Goal: Task Accomplishment & Management: Use online tool/utility

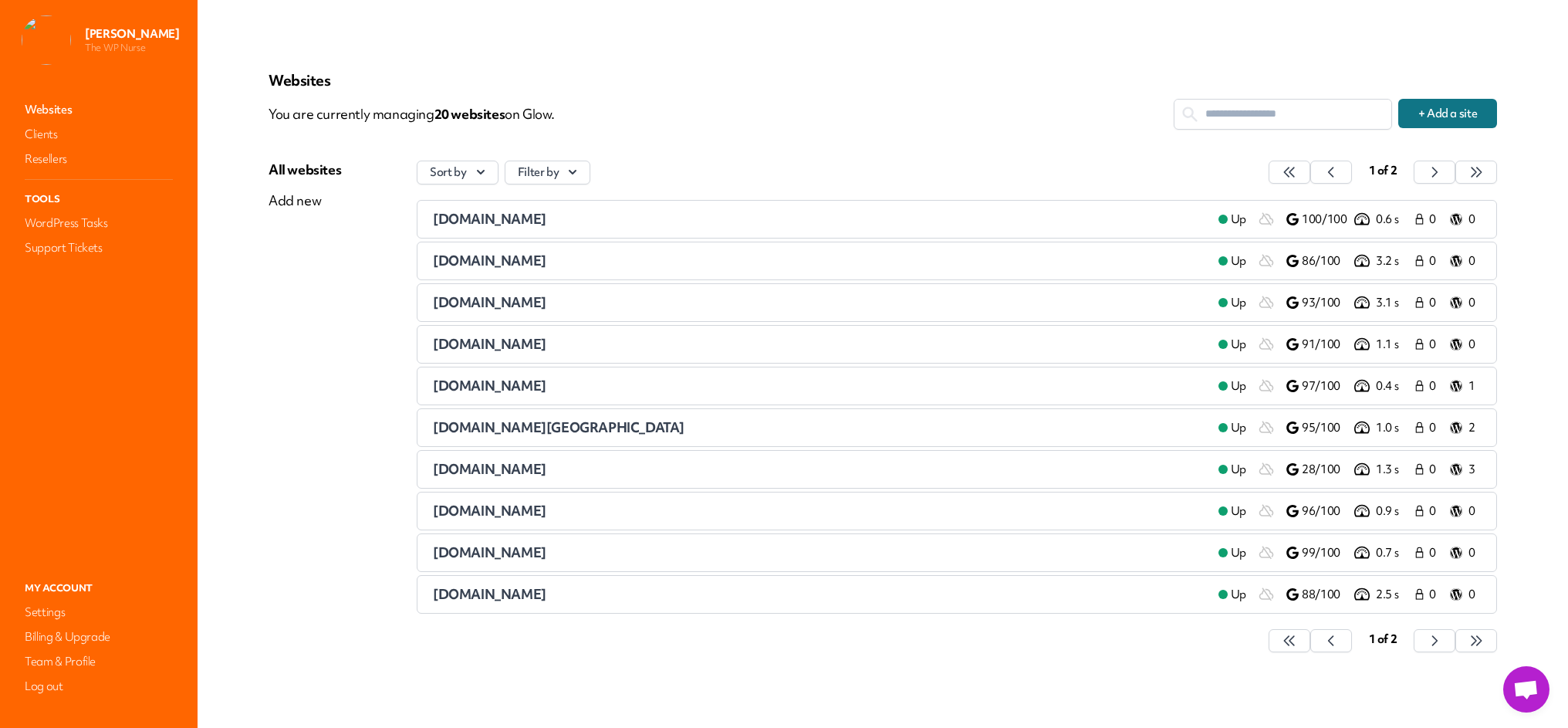
click at [755, 218] on div "[DOMAIN_NAME]" at bounding box center [820, 219] width 773 height 19
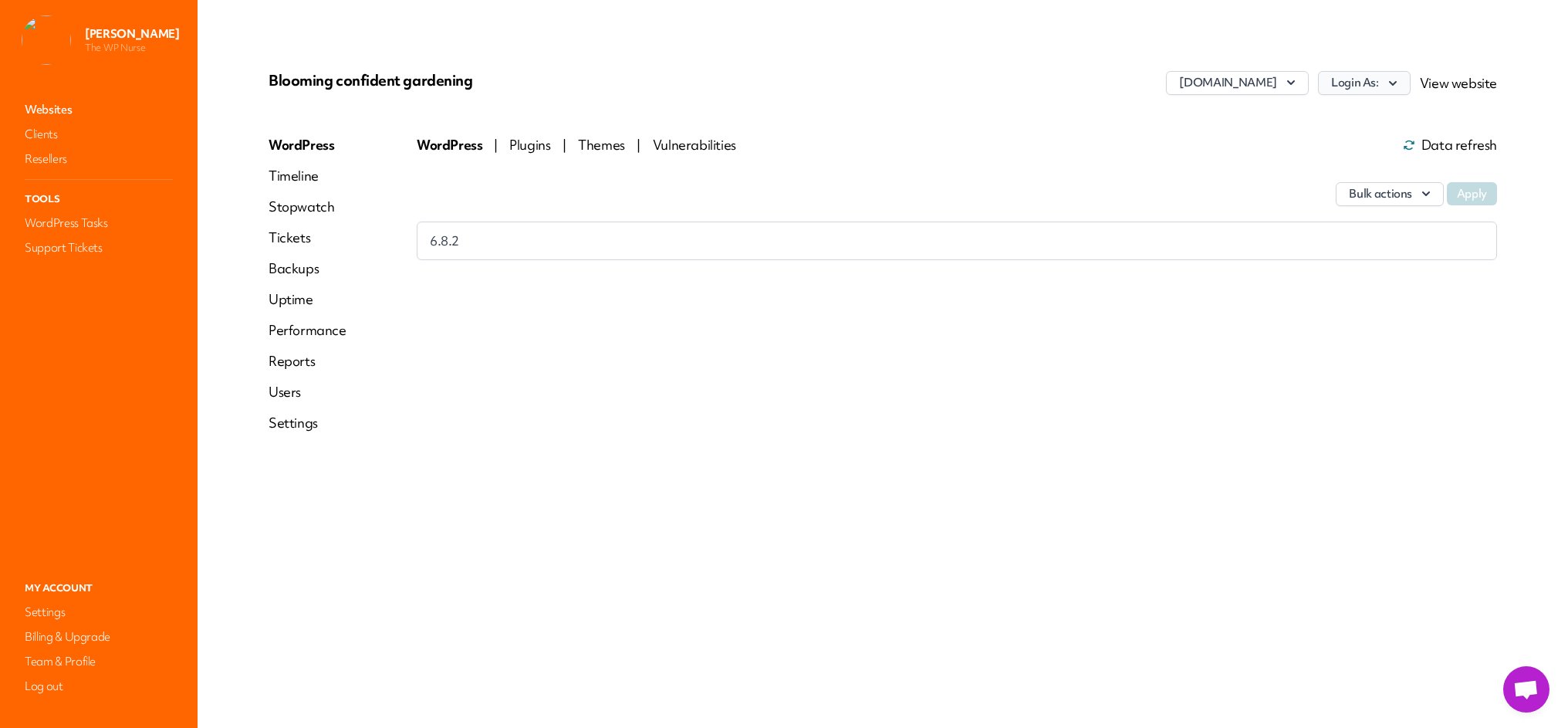
click at [1373, 83] on button "Login As:" at bounding box center [1364, 83] width 93 height 24
click at [1280, 115] on link "[PERSON_NAME]" at bounding box center [1324, 116] width 171 height 29
click at [39, 107] on link "Websites" at bounding box center [99, 109] width 154 height 21
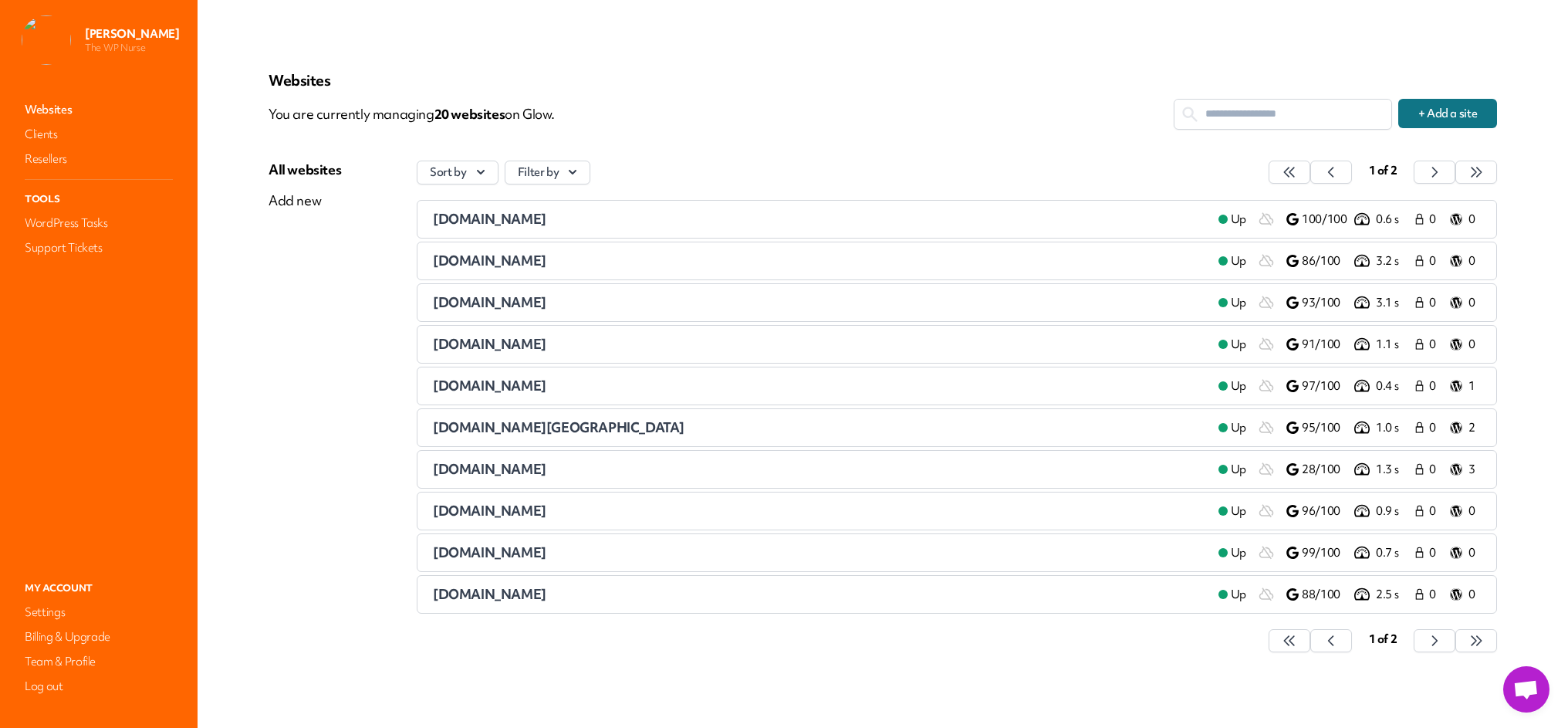
click at [470, 259] on span "[DOMAIN_NAME]" at bounding box center [490, 260] width 113 height 18
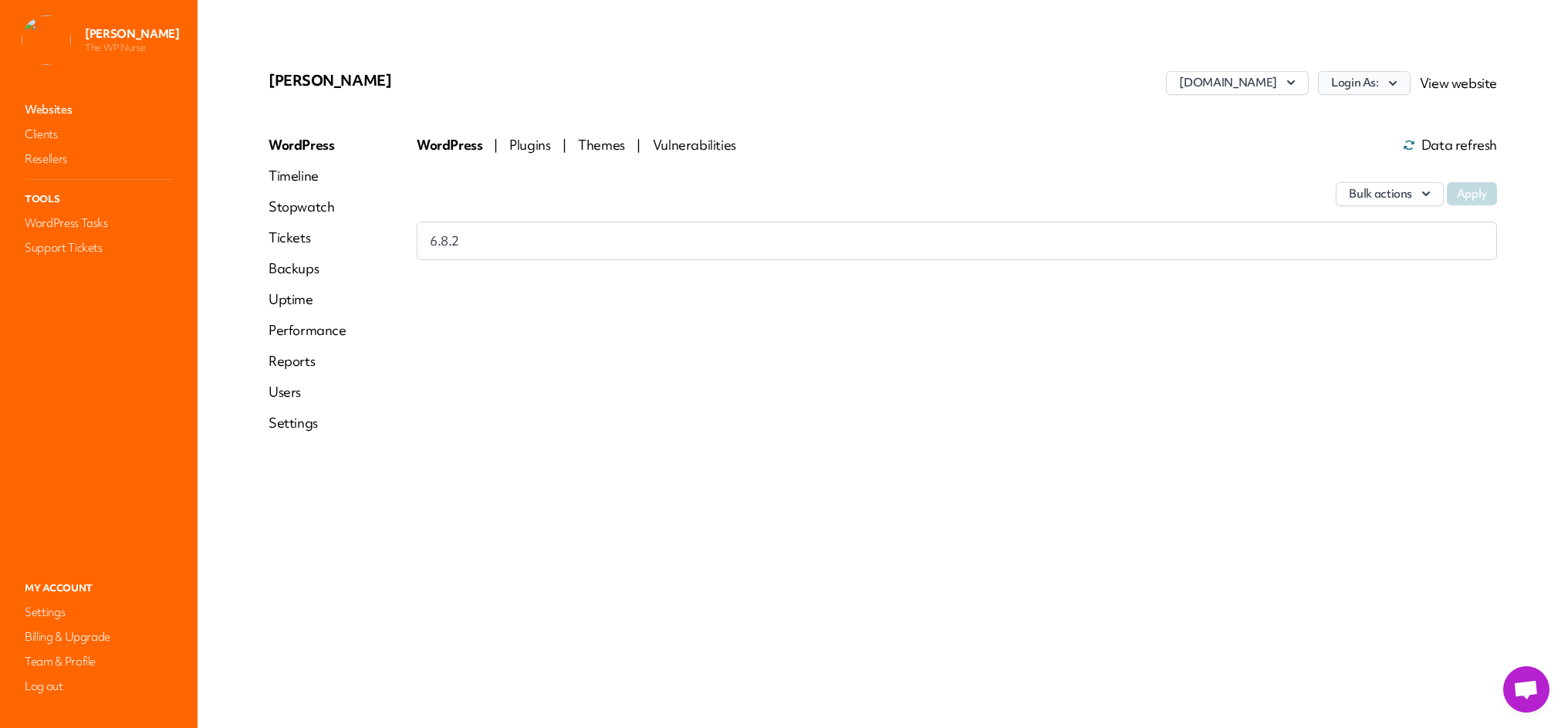
click at [1389, 84] on icon "button" at bounding box center [1392, 83] width 16 height 16
click at [1280, 145] on link "[PERSON_NAME]" at bounding box center [1324, 145] width 171 height 29
click at [63, 108] on link "Websites" at bounding box center [99, 109] width 154 height 21
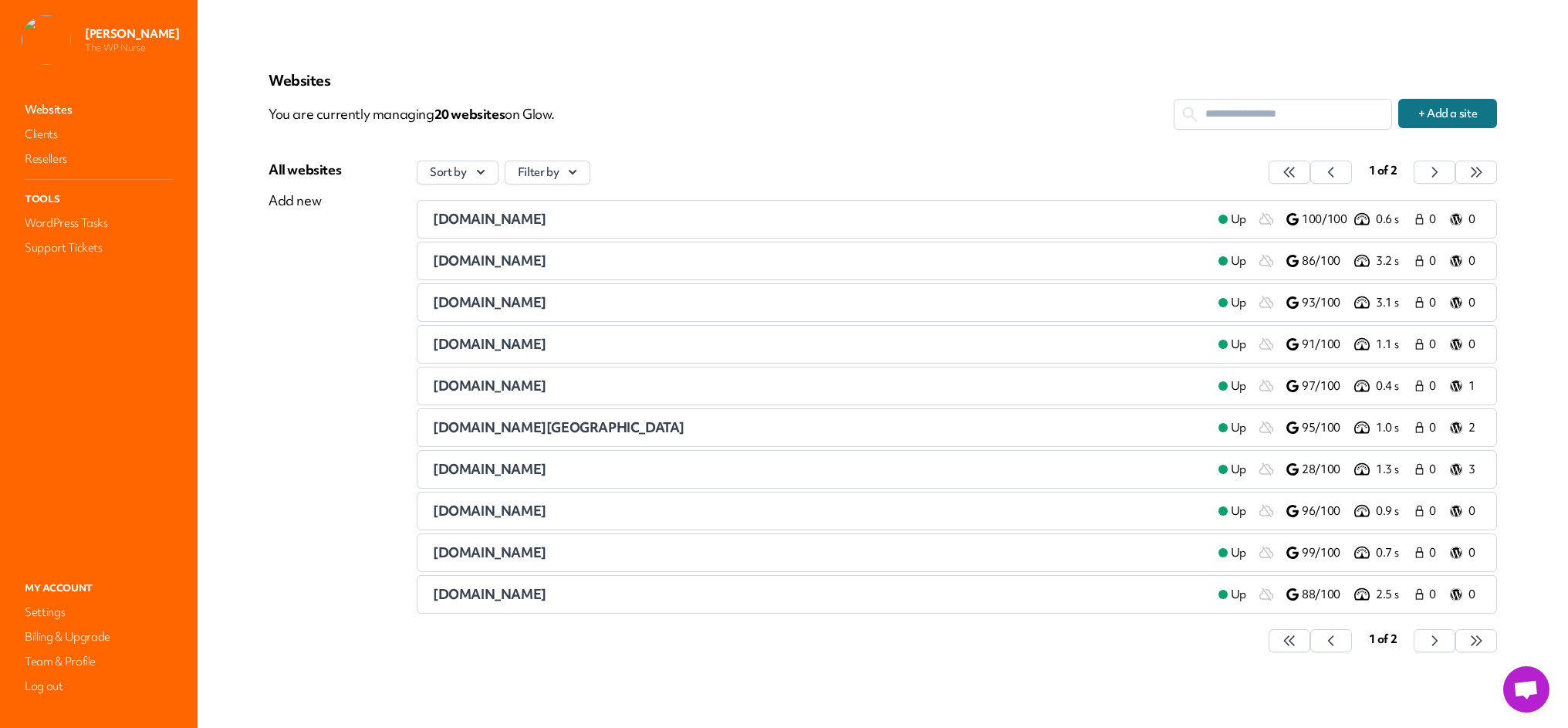
click at [483, 303] on span "[DOMAIN_NAME]" at bounding box center [490, 301] width 113 height 18
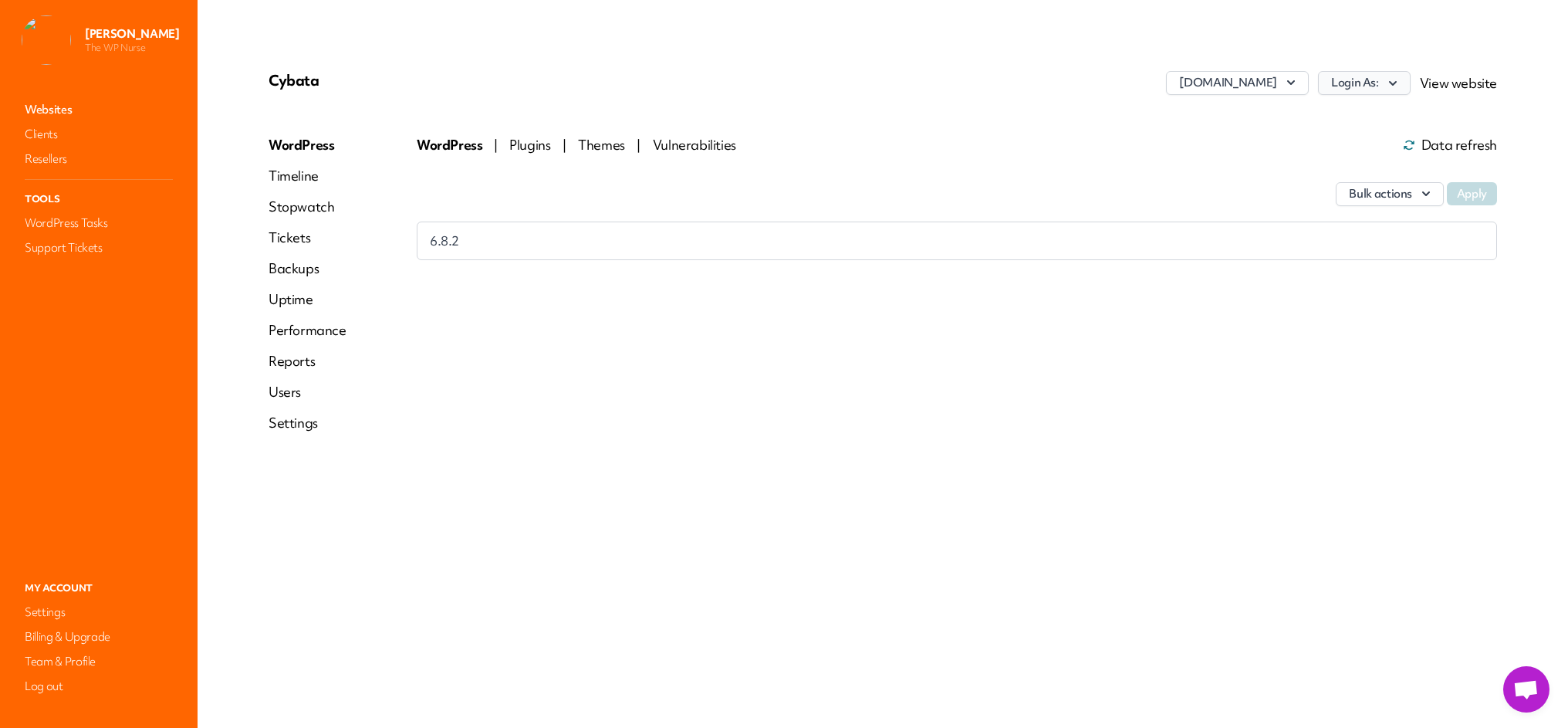
click at [1397, 85] on icon "button" at bounding box center [1392, 83] width 16 height 16
click at [1296, 143] on link "[PERSON_NAME]" at bounding box center [1324, 145] width 171 height 29
click at [25, 109] on link "Websites" at bounding box center [99, 109] width 154 height 21
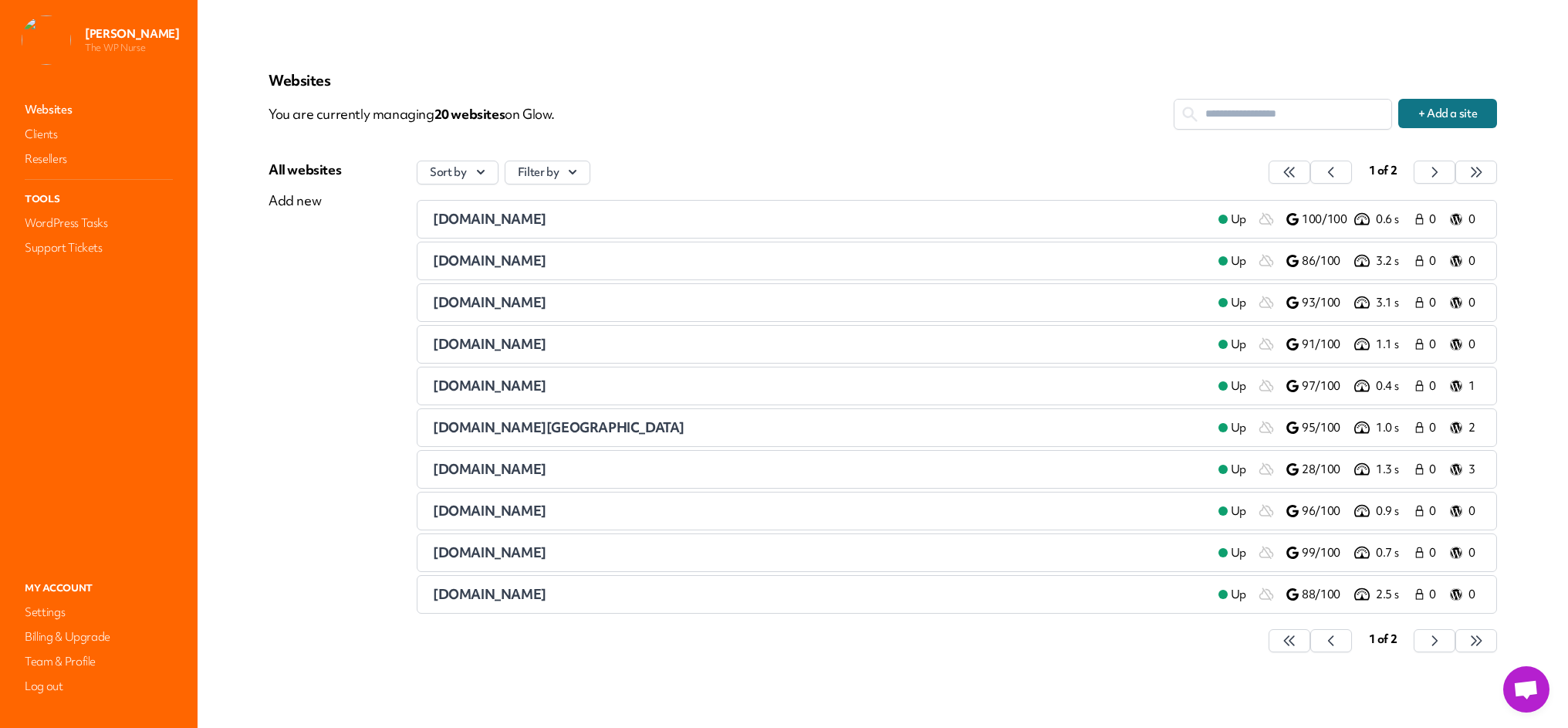
click at [501, 345] on span "[DOMAIN_NAME]" at bounding box center [490, 343] width 113 height 18
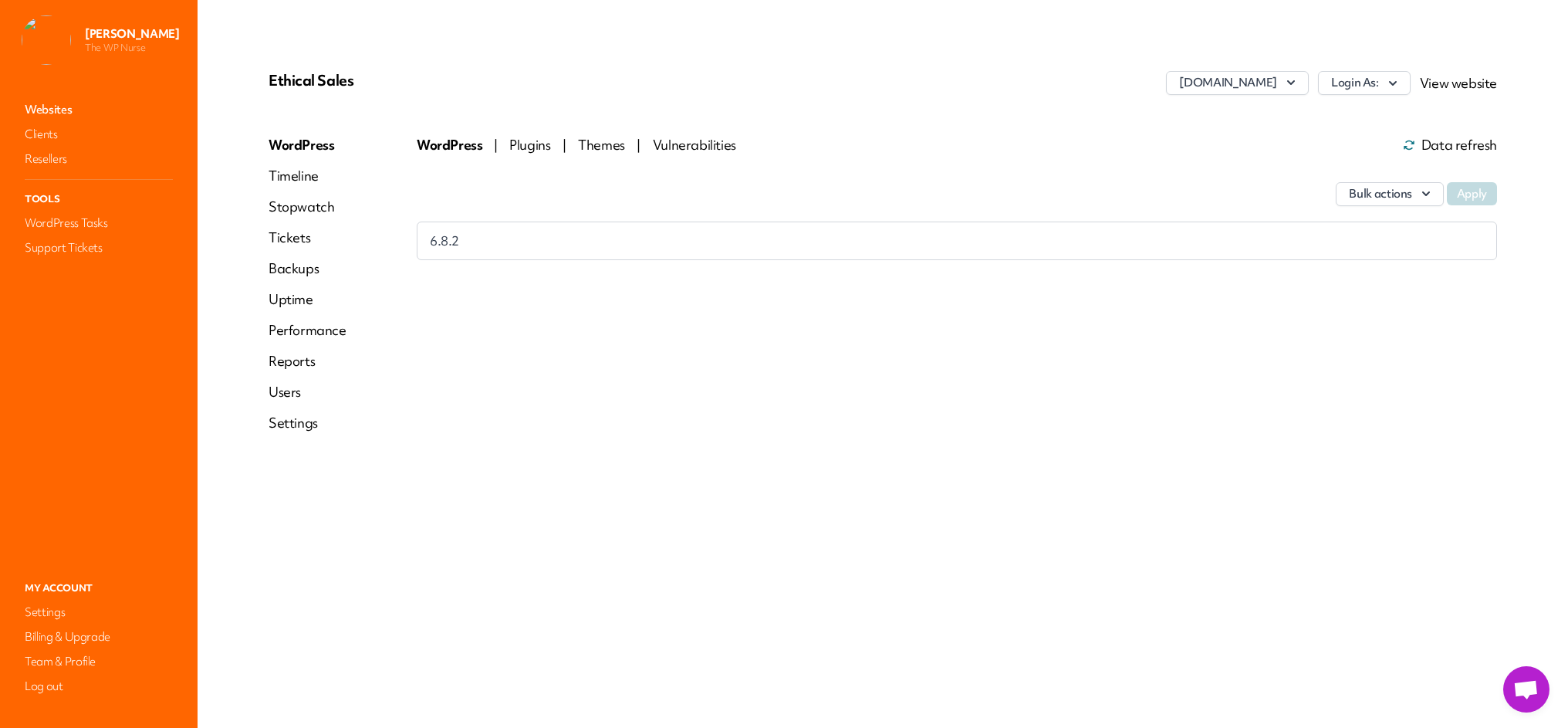
click at [1395, 84] on icon "button" at bounding box center [1392, 82] width 7 height 5
click at [1385, 81] on button "Login As:" at bounding box center [1364, 83] width 93 height 24
click at [1282, 143] on link "[PERSON_NAME]" at bounding box center [1324, 145] width 171 height 29
click at [1411, 141] on icon at bounding box center [1409, 145] width 11 height 9
click at [49, 113] on link "Websites" at bounding box center [99, 109] width 154 height 21
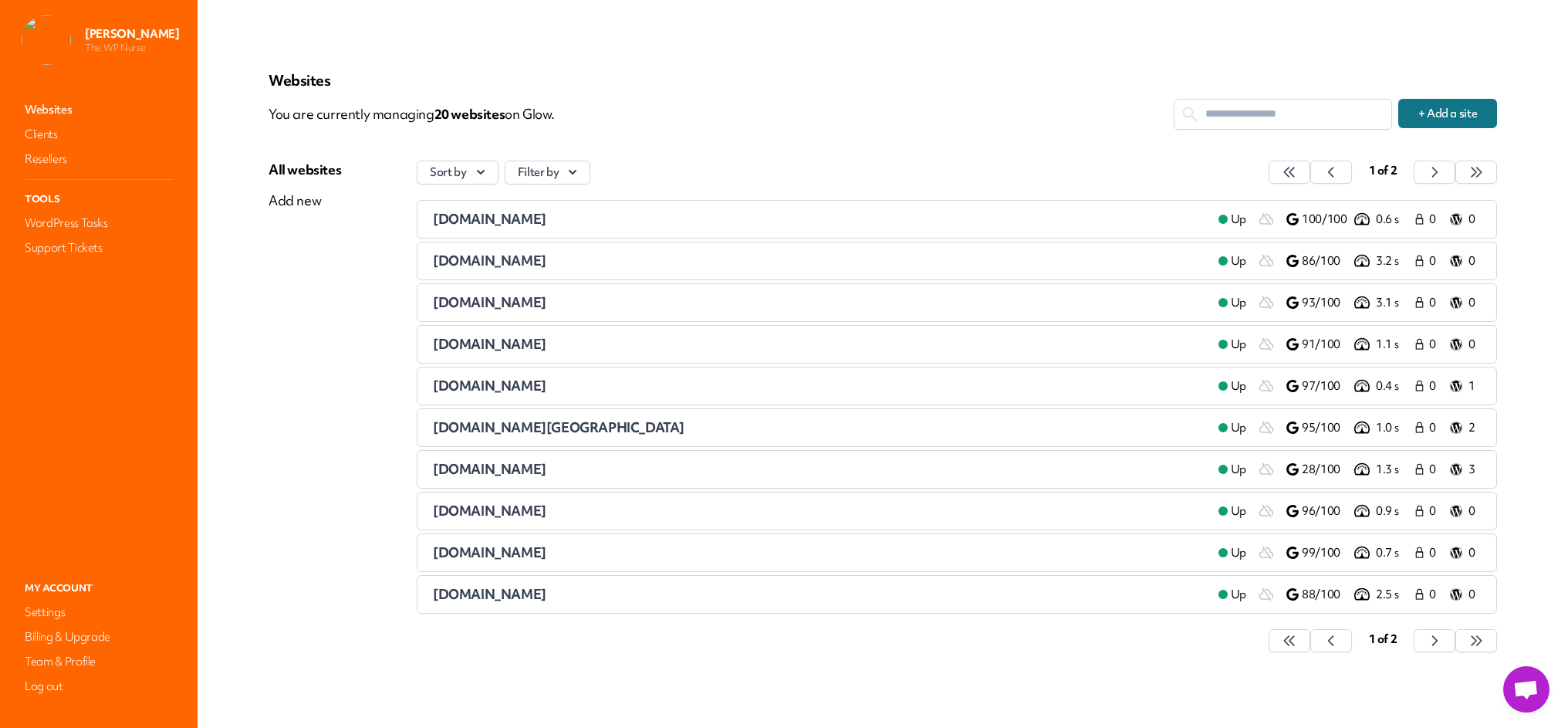
click at [479, 380] on span "[DOMAIN_NAME]" at bounding box center [490, 385] width 113 height 18
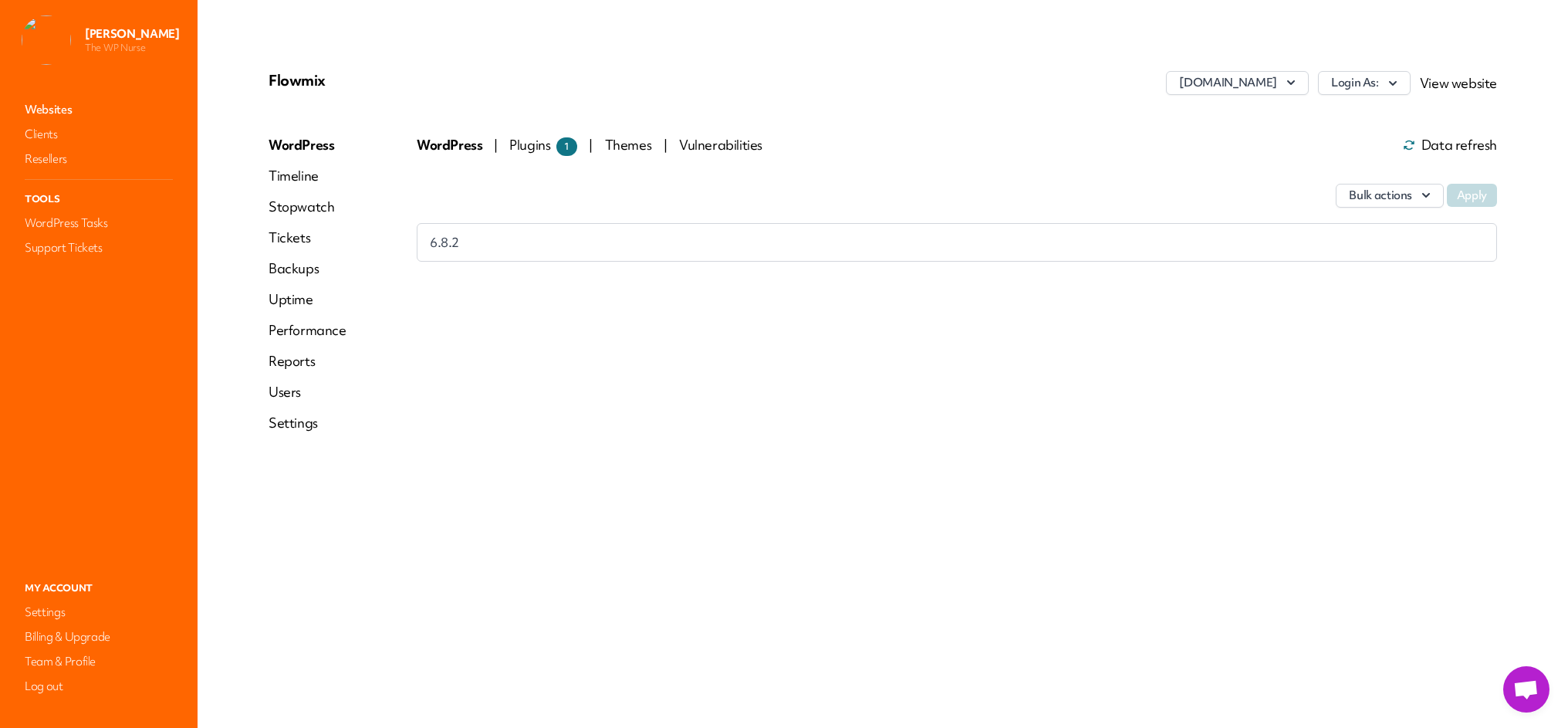
click at [539, 148] on span "Plugins 1" at bounding box center [543, 144] width 68 height 18
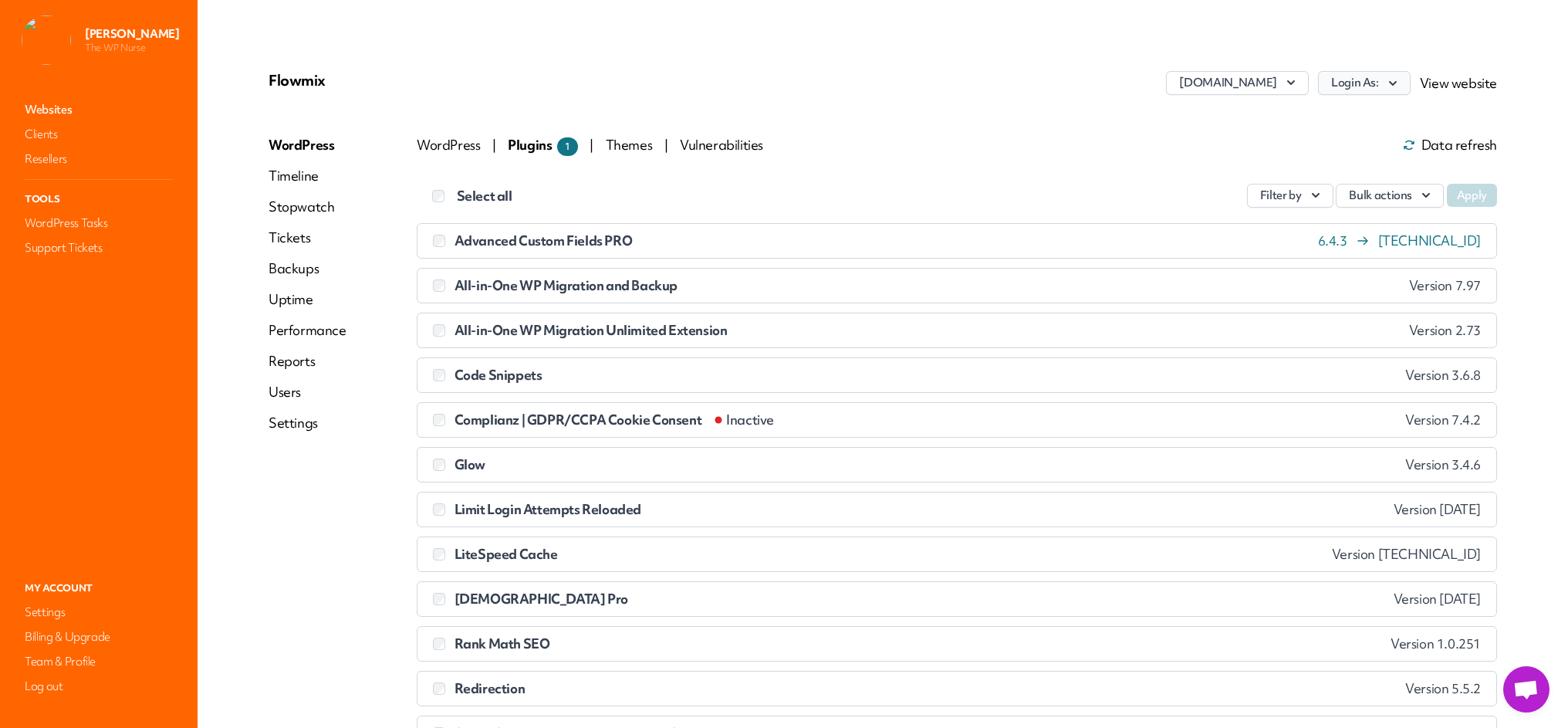
click at [1380, 84] on button "Login As:" at bounding box center [1364, 83] width 93 height 24
click at [1283, 119] on link "[PERSON_NAME]" at bounding box center [1324, 116] width 171 height 29
